Goal: Find specific page/section: Find specific page/section

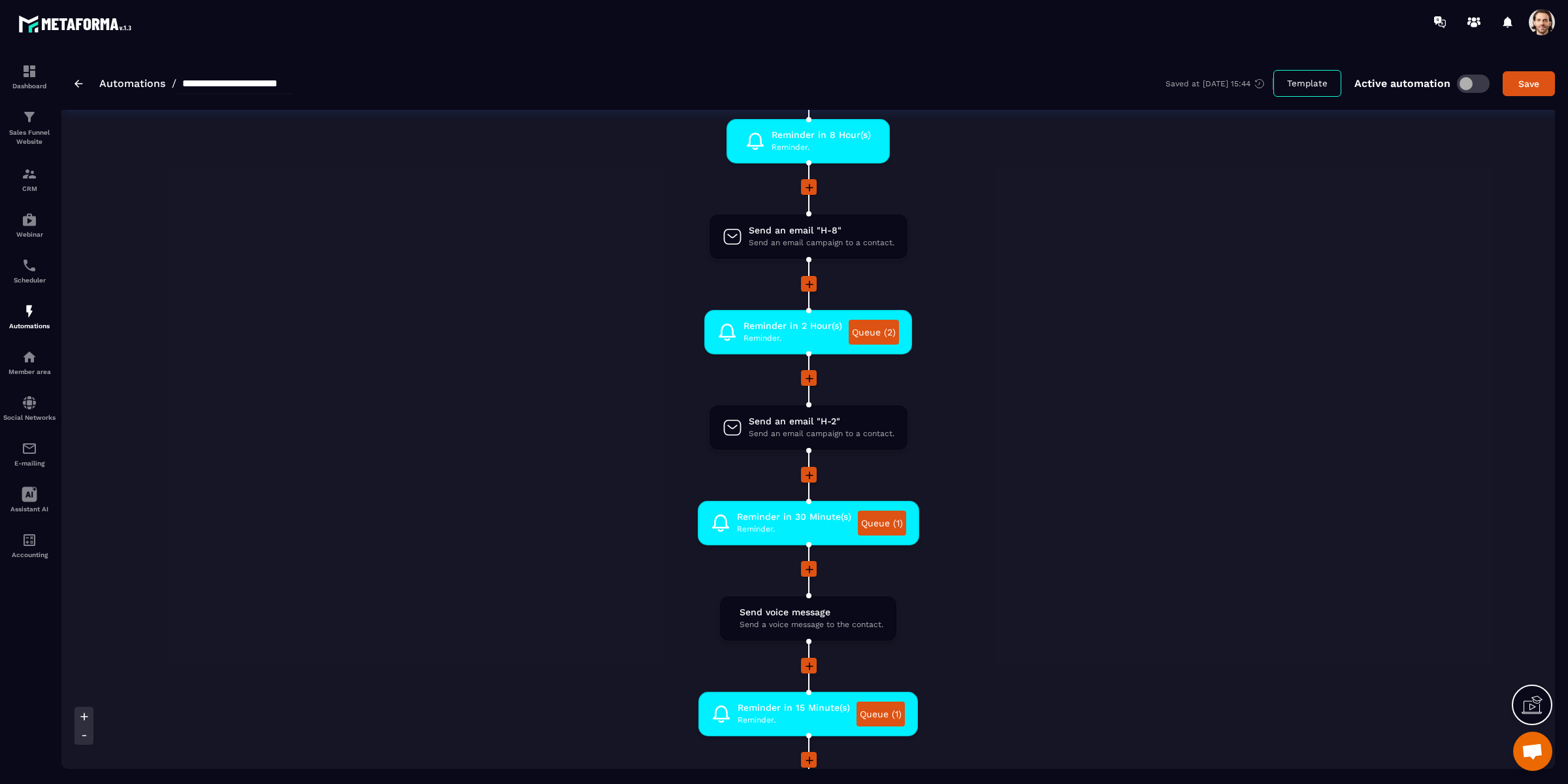
scroll to position [858, 0]
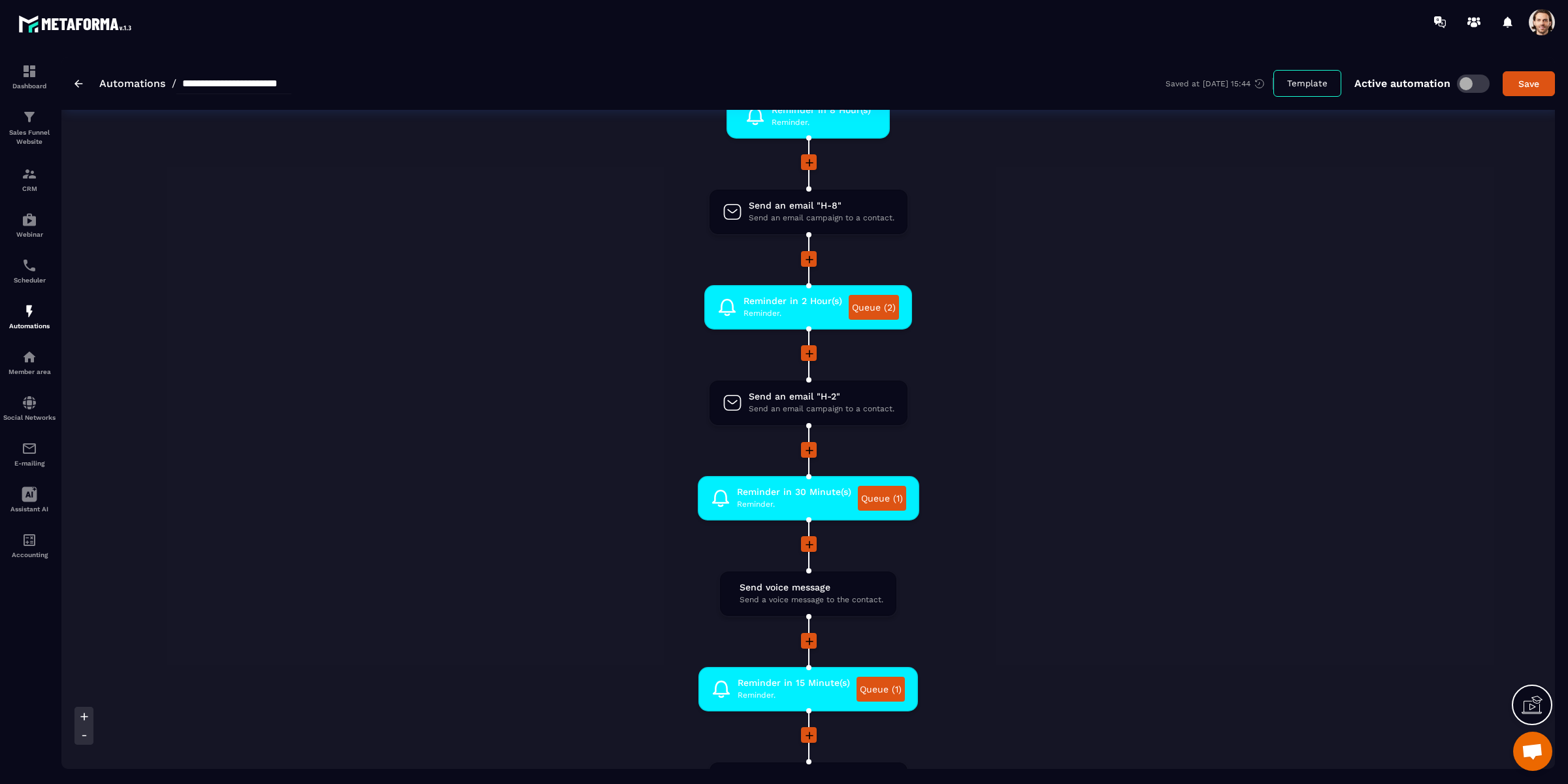
click at [1130, 507] on li "Reminder in 30 Minute(s) Reminder. Queue (1) drag-arrow" at bounding box center [808, 506] width 979 height 60
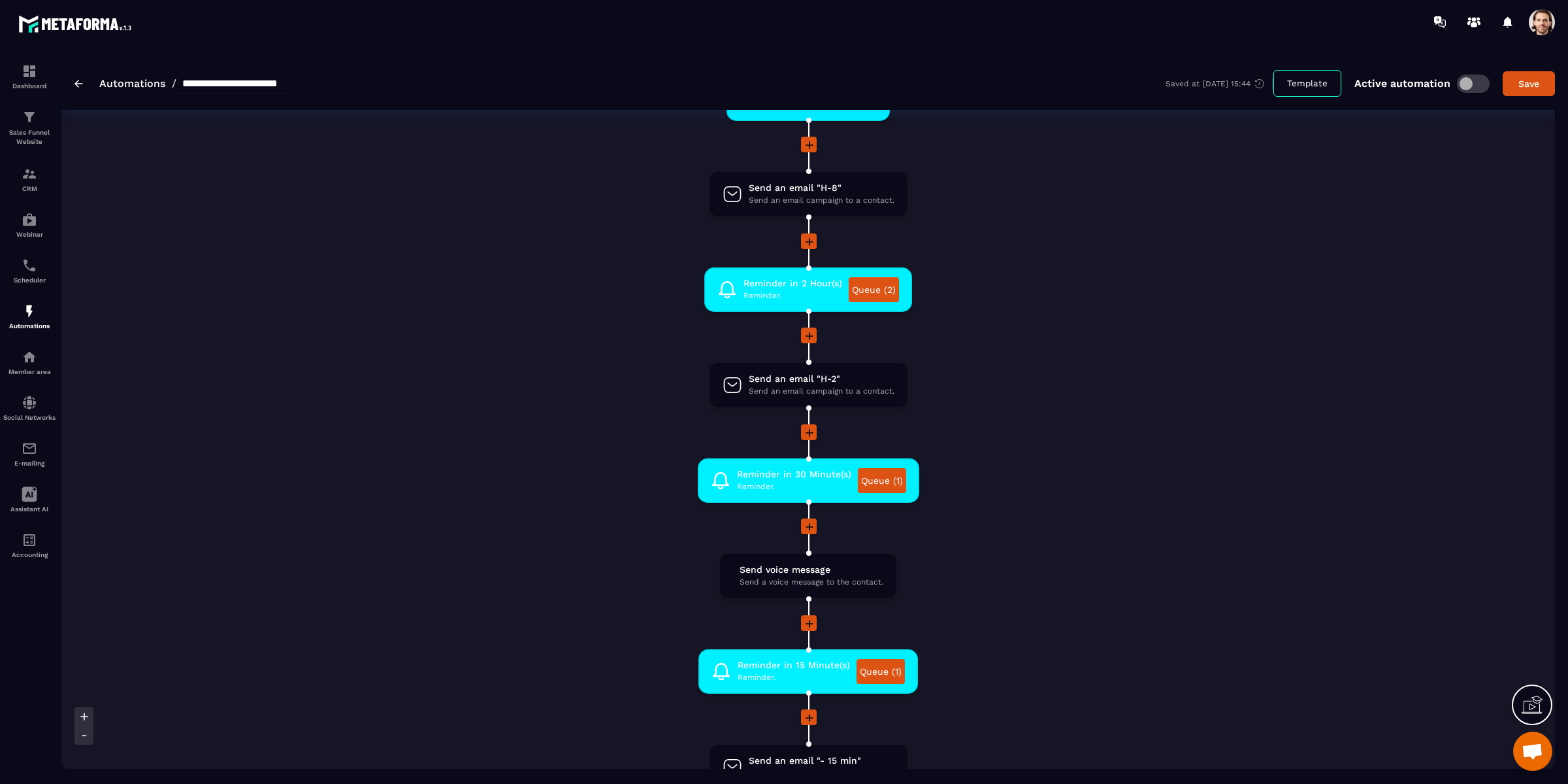
scroll to position [878, 0]
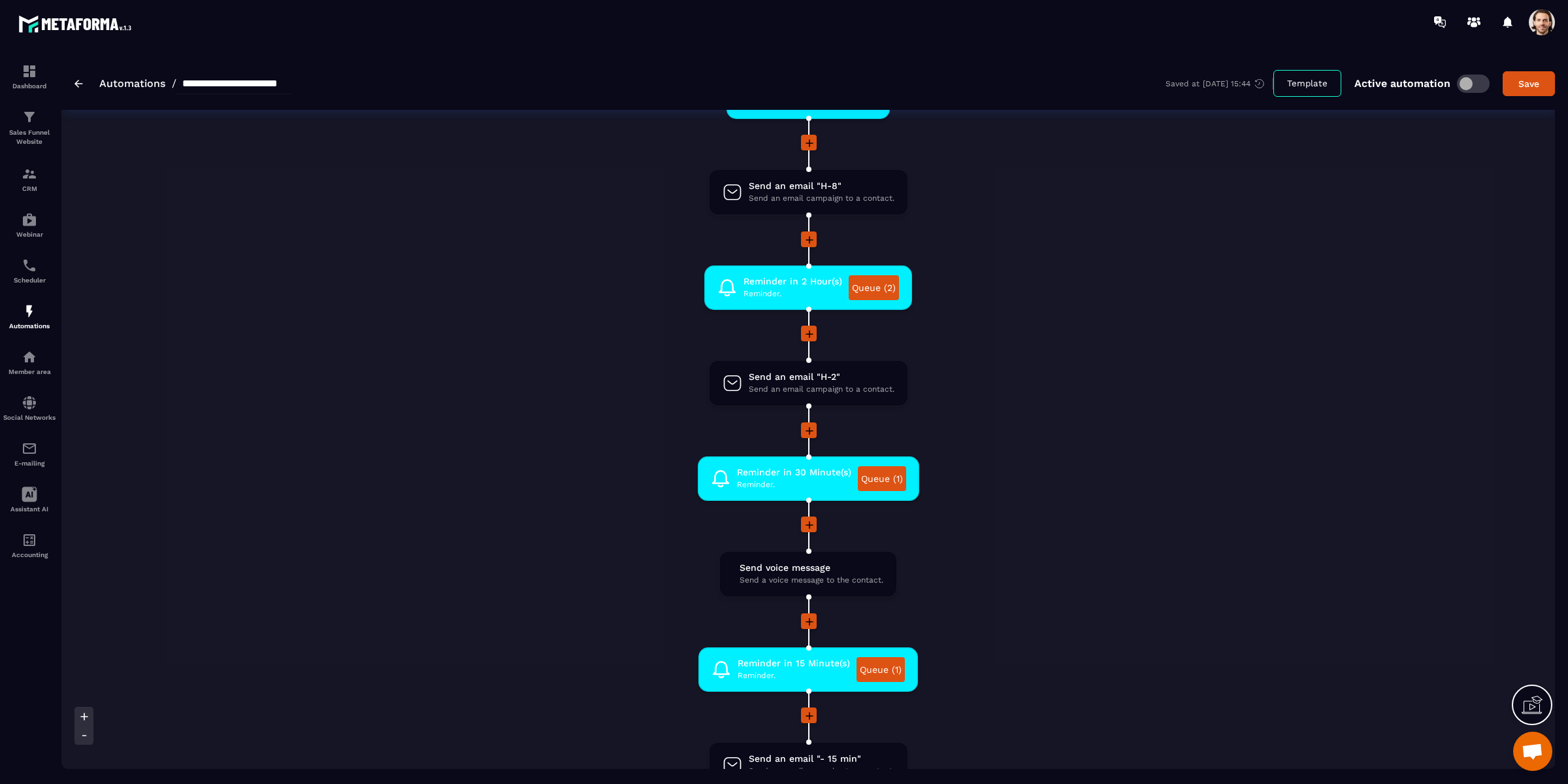
click at [1212, 260] on li at bounding box center [808, 248] width 979 height 34
click at [28, 186] on p "CRM" at bounding box center [30, 189] width 52 height 7
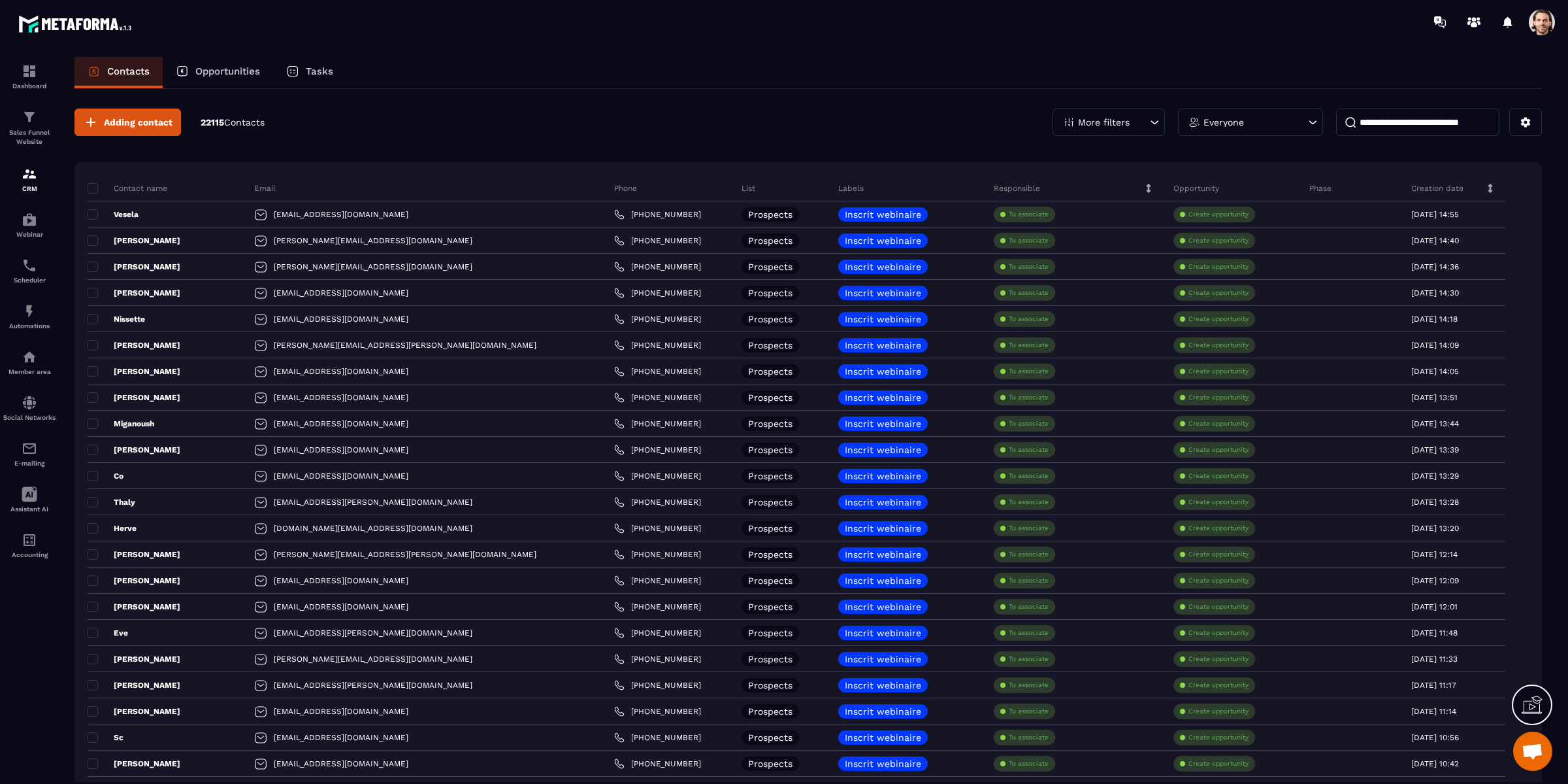
click at [328, 73] on p "Tasks" at bounding box center [320, 71] width 28 height 12
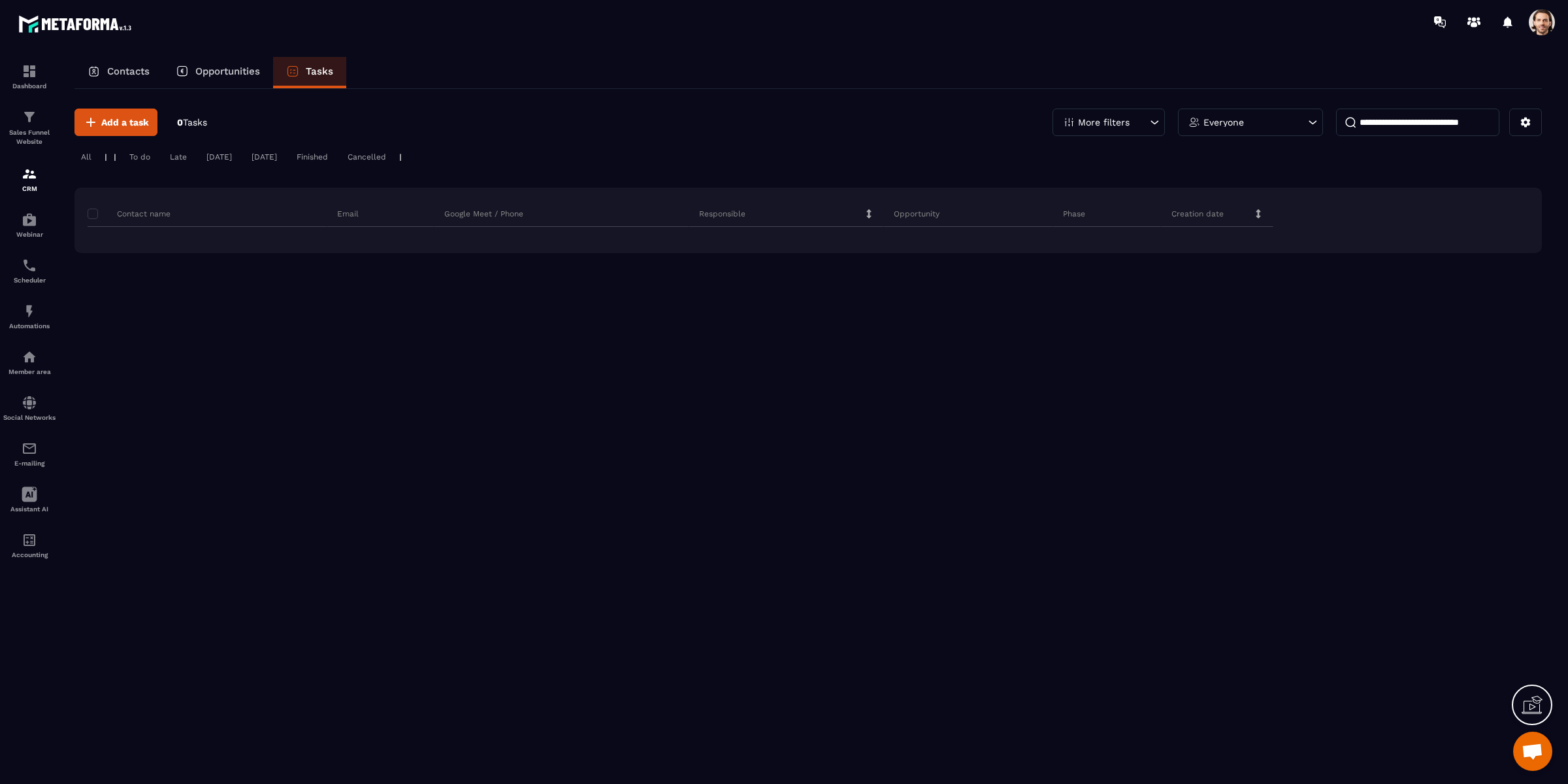
click at [328, 73] on p "Tasks" at bounding box center [320, 71] width 28 height 12
